Goal: Task Accomplishment & Management: Complete application form

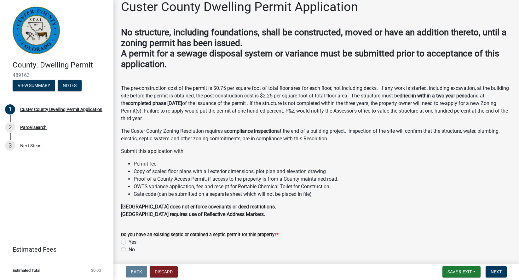
scroll to position [30, 0]
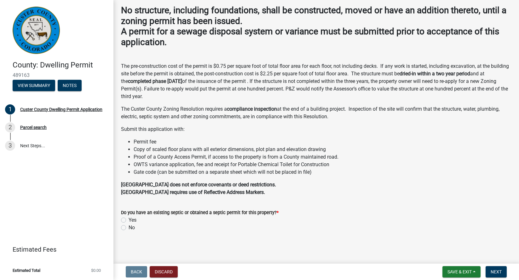
click at [129, 226] on label "No" at bounding box center [132, 228] width 6 height 8
click at [129, 226] on input "No" at bounding box center [131, 226] width 4 height 4
radio input "true"
click at [129, 218] on label "Yes" at bounding box center [133, 220] width 8 height 8
click at [129, 218] on input "Yes" at bounding box center [131, 218] width 4 height 4
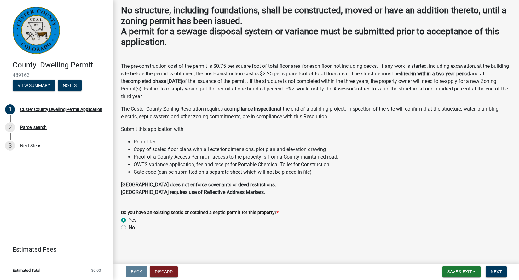
radio input "true"
click at [212, 237] on div "Custer County Dwelling Permit Application No structure, including foundations, …" at bounding box center [316, 109] width 400 height 265
click at [129, 228] on label "No" at bounding box center [132, 228] width 6 height 8
click at [129, 228] on input "No" at bounding box center [131, 226] width 4 height 4
radio input "true"
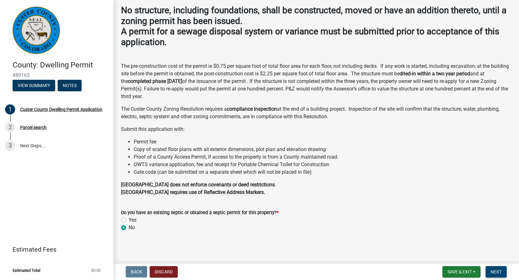
click at [497, 269] on span "Next" at bounding box center [495, 271] width 11 height 5
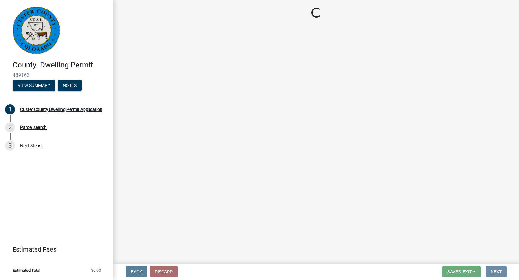
scroll to position [0, 0]
